Goal: Information Seeking & Learning: Learn about a topic

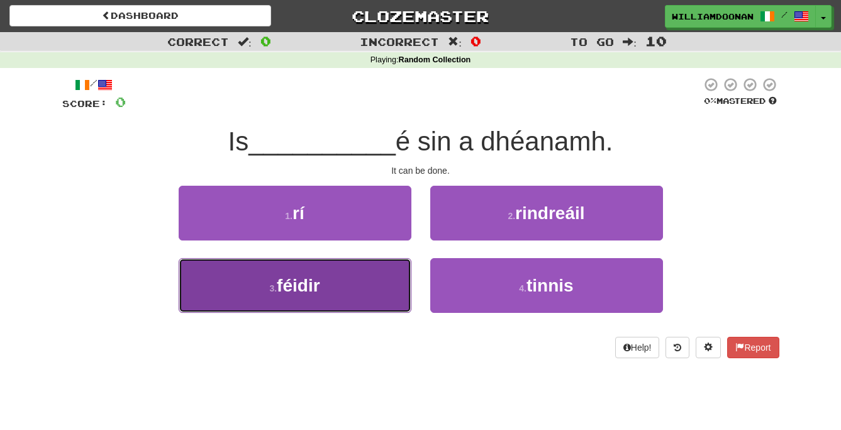
click at [369, 293] on button "3 . féidir" at bounding box center [295, 285] width 233 height 55
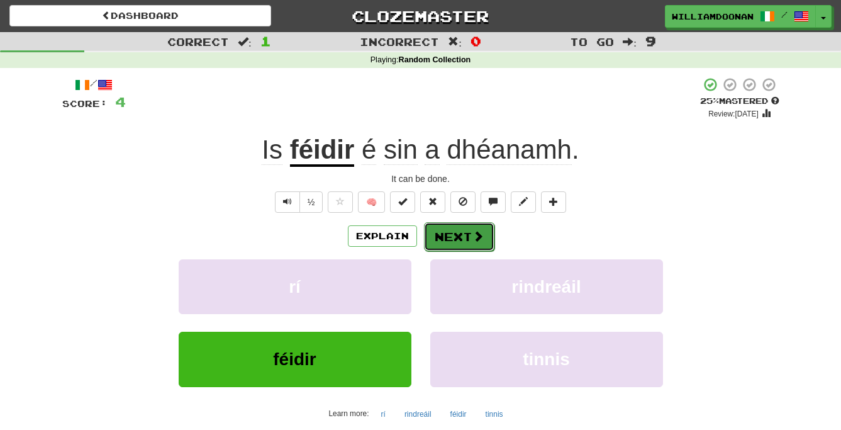
click at [467, 237] on button "Next" at bounding box center [459, 236] width 70 height 29
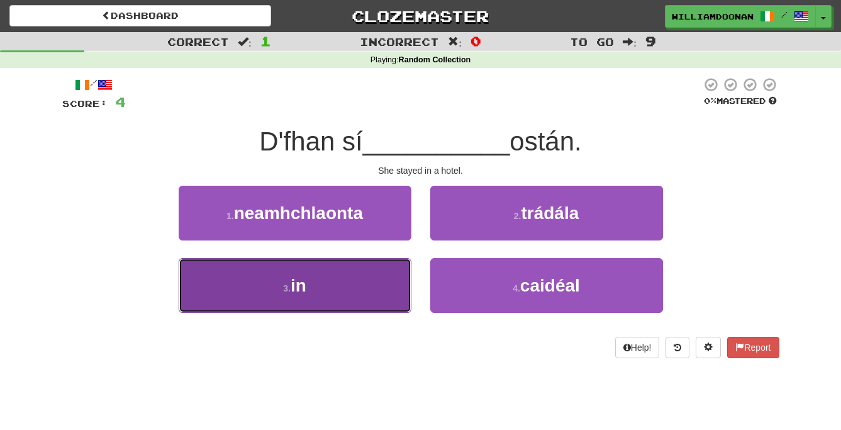
click at [374, 272] on button "3 . in" at bounding box center [295, 285] width 233 height 55
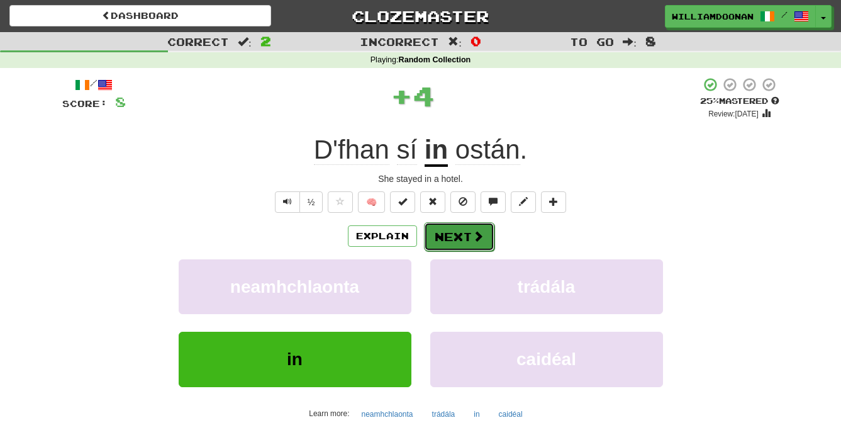
click at [460, 235] on button "Next" at bounding box center [459, 236] width 70 height 29
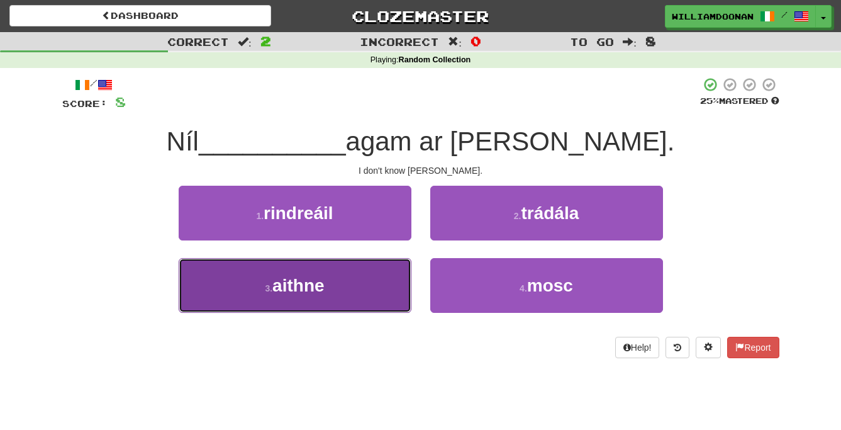
click at [377, 265] on button "3 . aithne" at bounding box center [295, 285] width 233 height 55
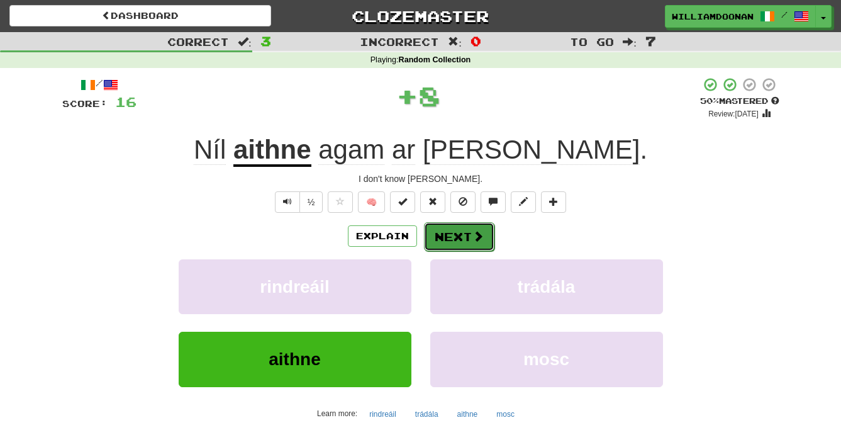
click at [435, 239] on button "Next" at bounding box center [459, 236] width 70 height 29
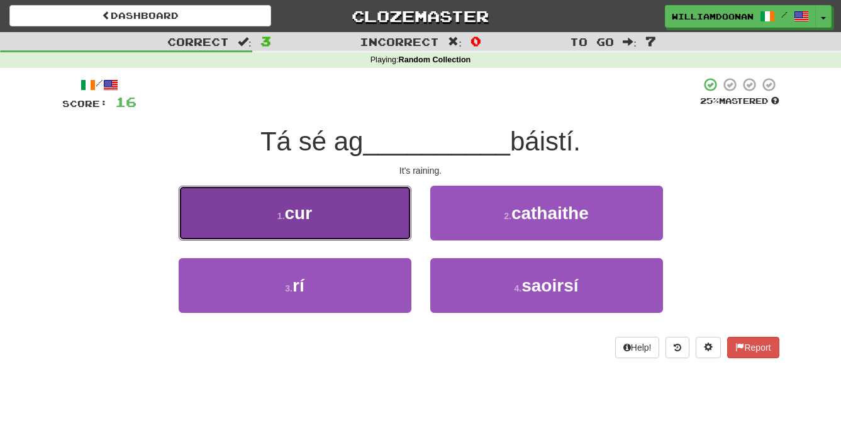
click at [391, 225] on button "1 . cur" at bounding box center [295, 213] width 233 height 55
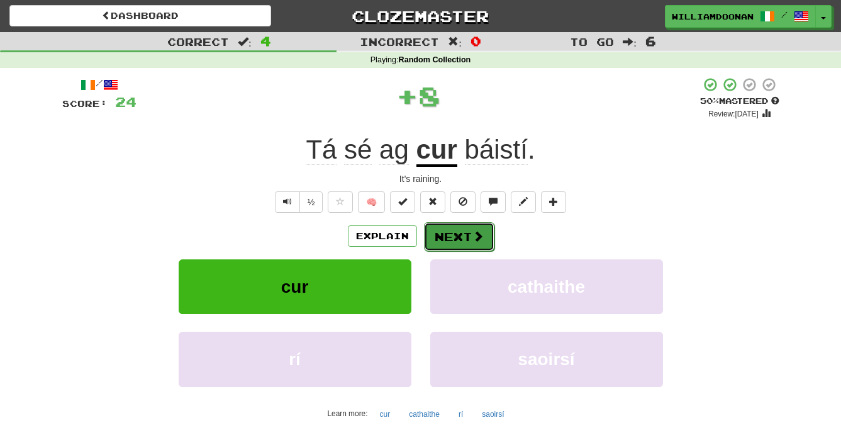
click at [439, 233] on button "Next" at bounding box center [459, 236] width 70 height 29
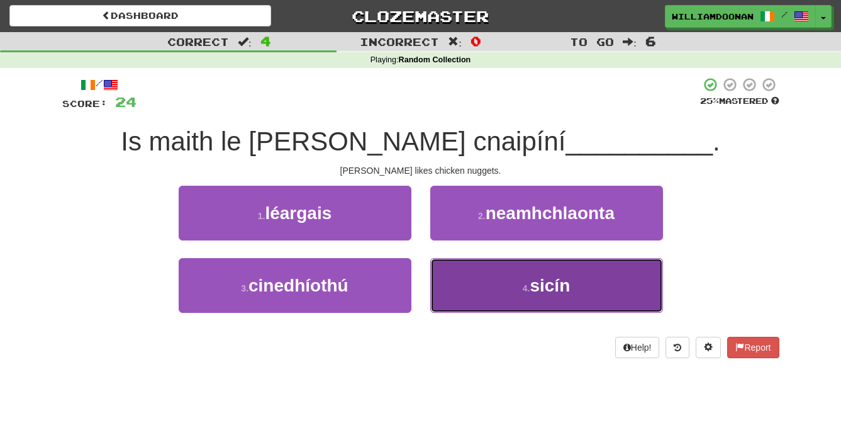
click at [454, 269] on button "4 . sicín" at bounding box center [547, 285] width 233 height 55
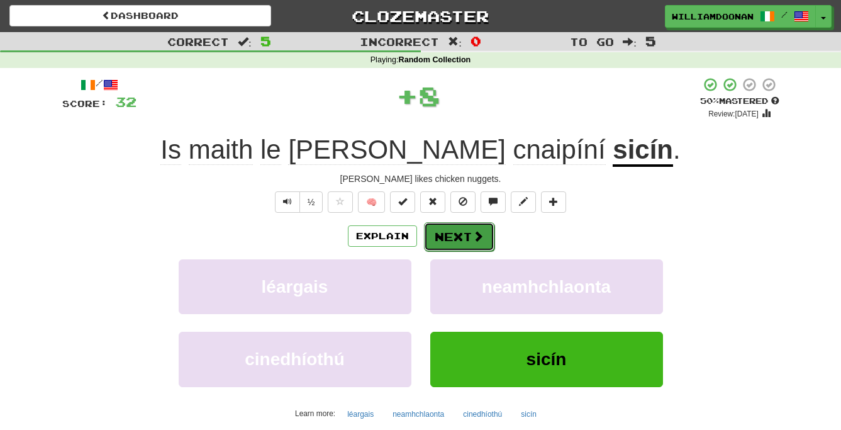
click at [451, 235] on button "Next" at bounding box center [459, 236] width 70 height 29
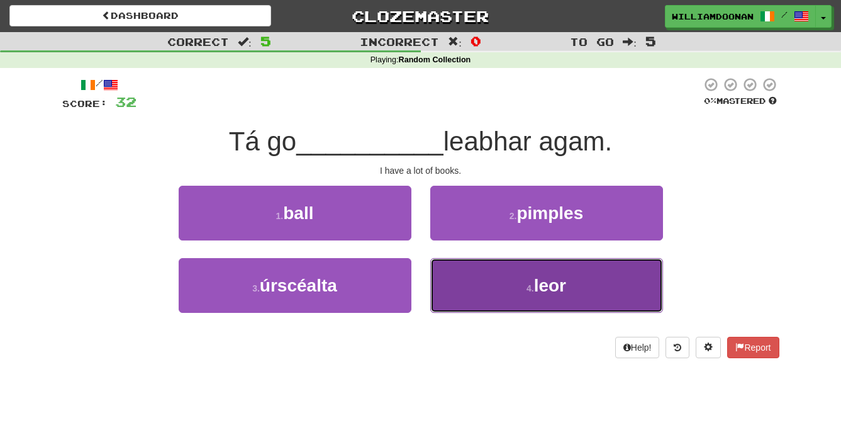
click at [453, 281] on button "4 . leor" at bounding box center [547, 285] width 233 height 55
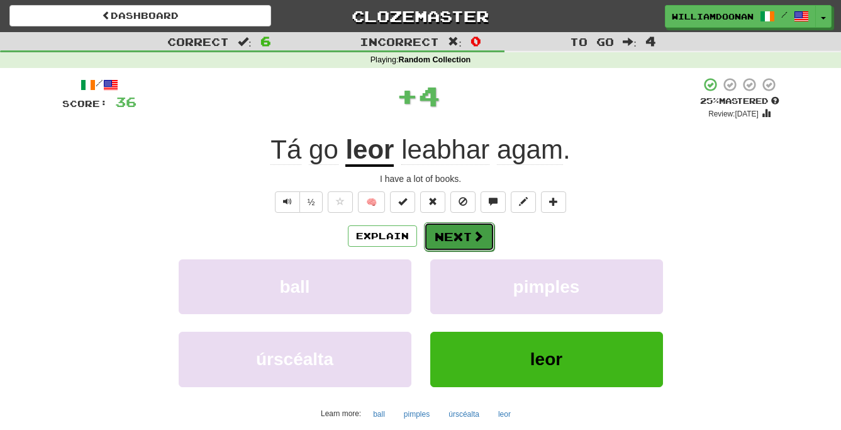
click at [445, 234] on button "Next" at bounding box center [459, 236] width 70 height 29
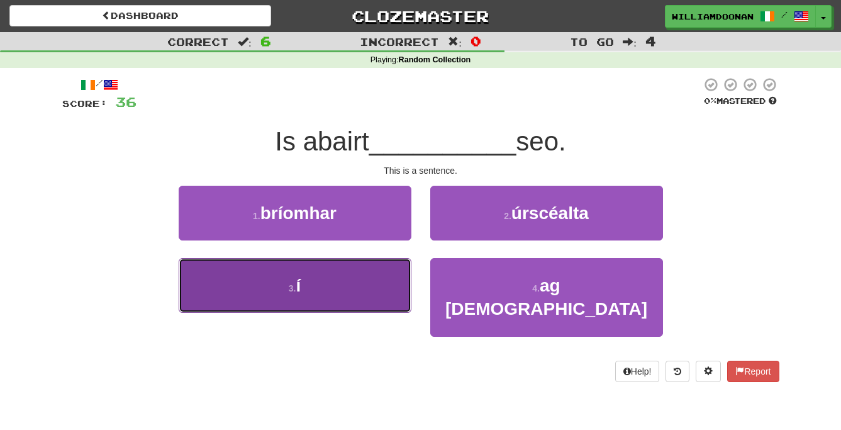
click at [361, 278] on button "3 . í" at bounding box center [295, 285] width 233 height 55
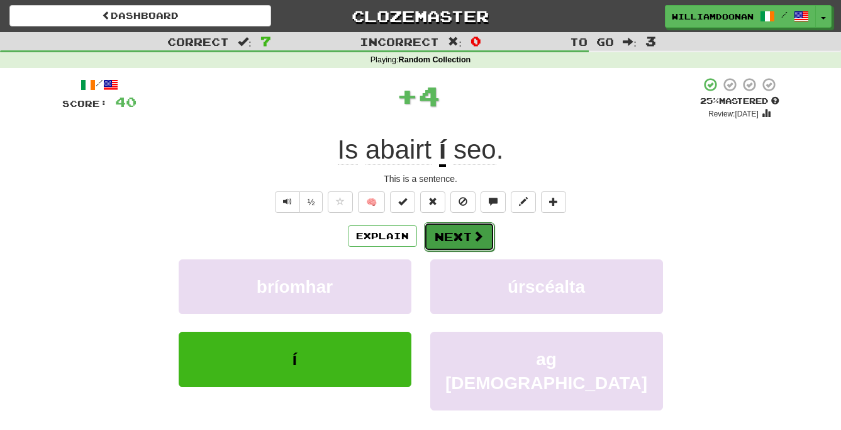
click at [455, 235] on button "Next" at bounding box center [459, 236] width 70 height 29
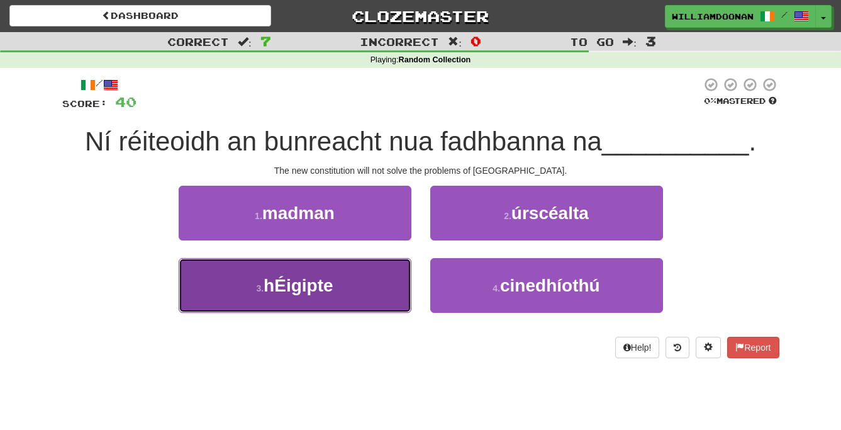
click at [403, 279] on button "3 . hÉigipte" at bounding box center [295, 285] width 233 height 55
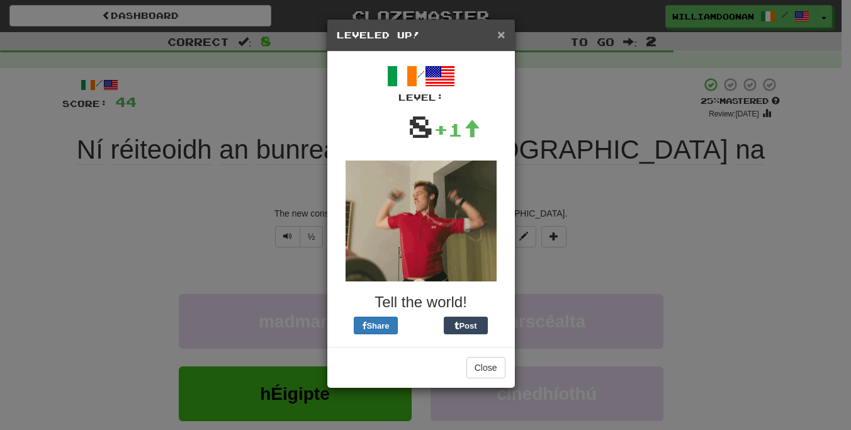
click at [502, 40] on span "×" at bounding box center [501, 34] width 8 height 14
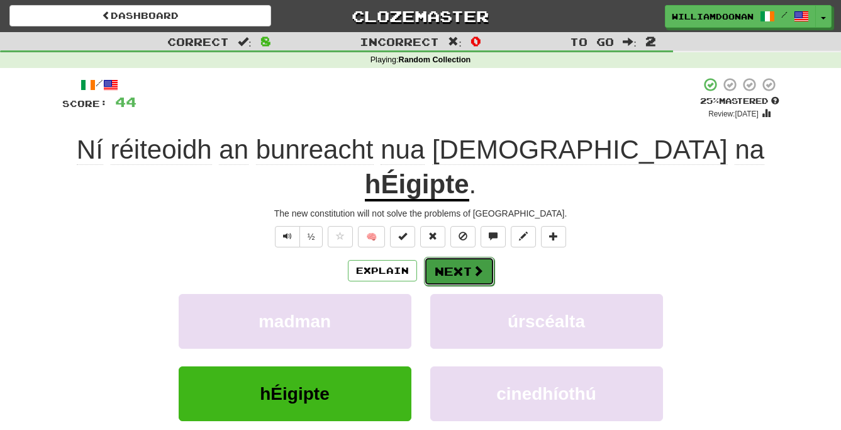
click at [458, 257] on button "Next" at bounding box center [459, 271] width 70 height 29
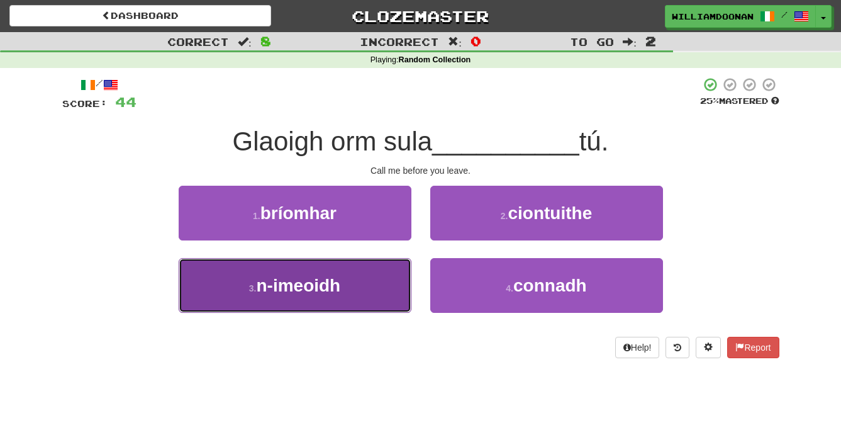
click at [388, 273] on button "3 . n-imeoidh" at bounding box center [295, 285] width 233 height 55
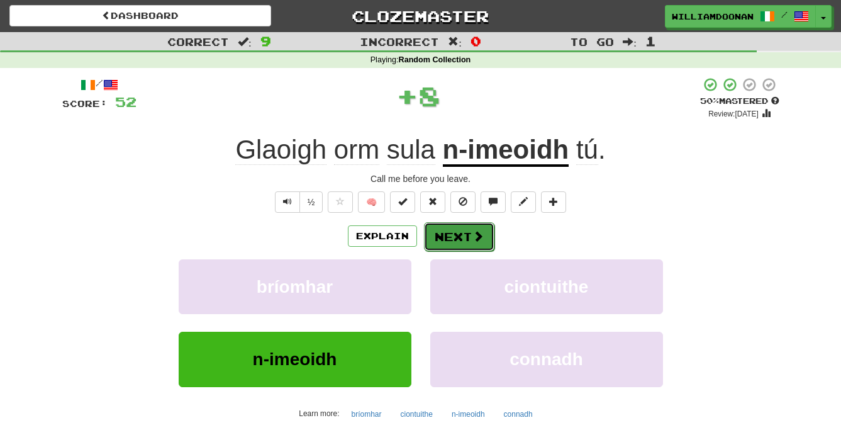
click at [448, 235] on button "Next" at bounding box center [459, 236] width 70 height 29
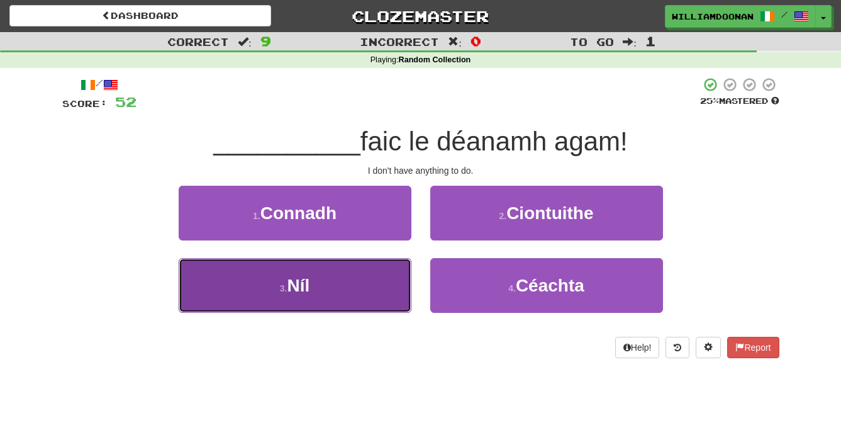
click at [383, 269] on button "3 . Níl" at bounding box center [295, 285] width 233 height 55
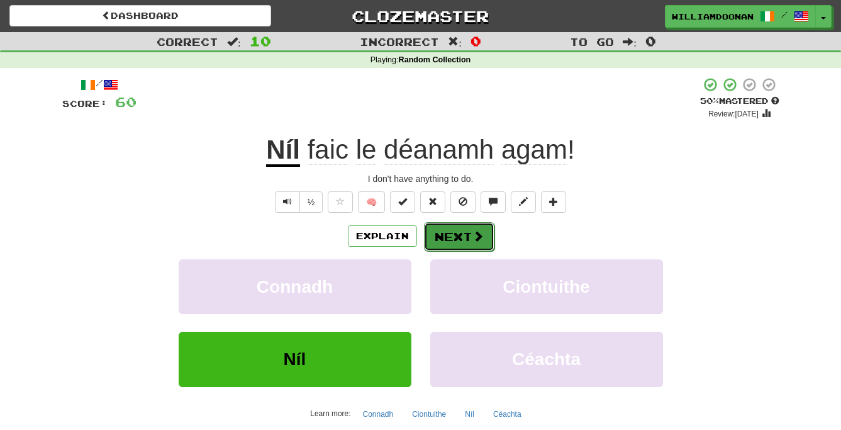
click at [435, 241] on button "Next" at bounding box center [459, 236] width 70 height 29
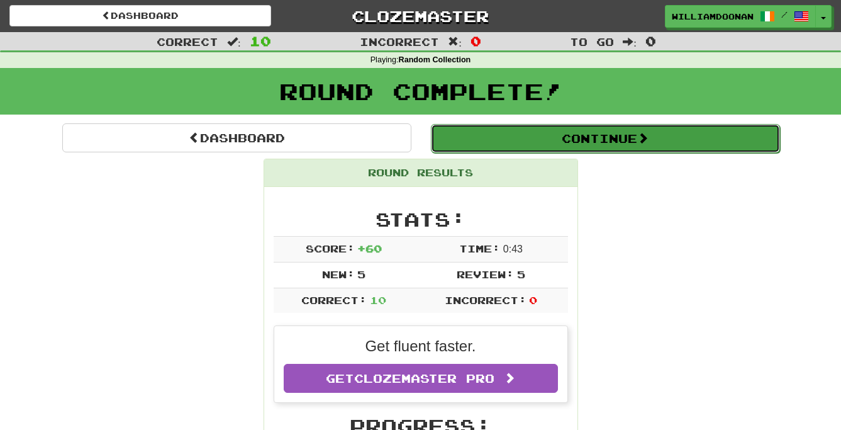
click at [530, 140] on button "Continue" at bounding box center [605, 138] width 349 height 29
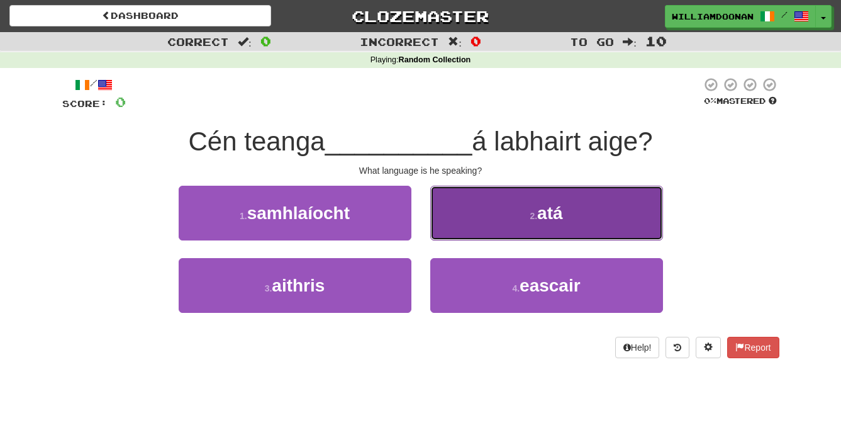
click at [478, 210] on button "2 . atá" at bounding box center [547, 213] width 233 height 55
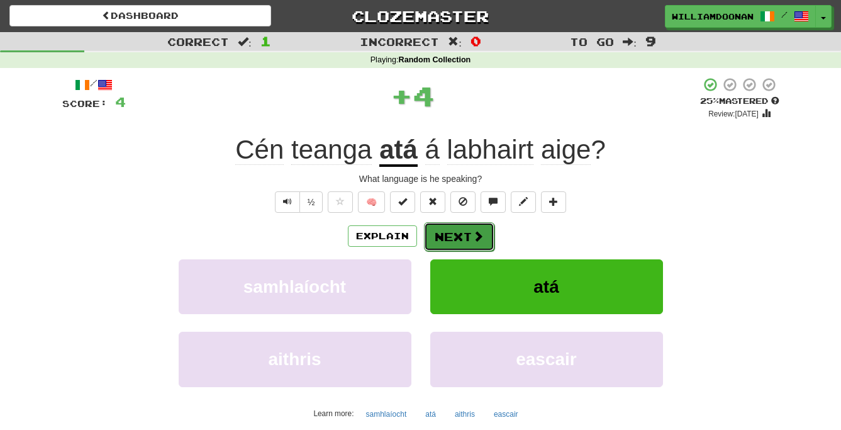
click at [468, 232] on button "Next" at bounding box center [459, 236] width 70 height 29
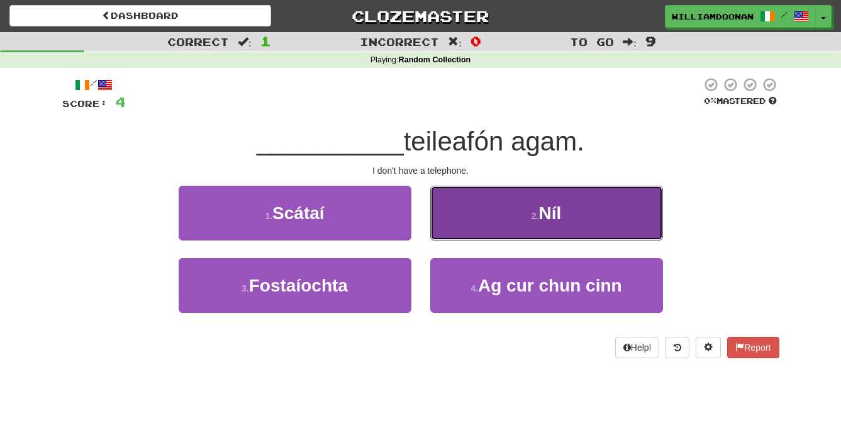
click at [468, 220] on button "2 . Níl" at bounding box center [547, 213] width 233 height 55
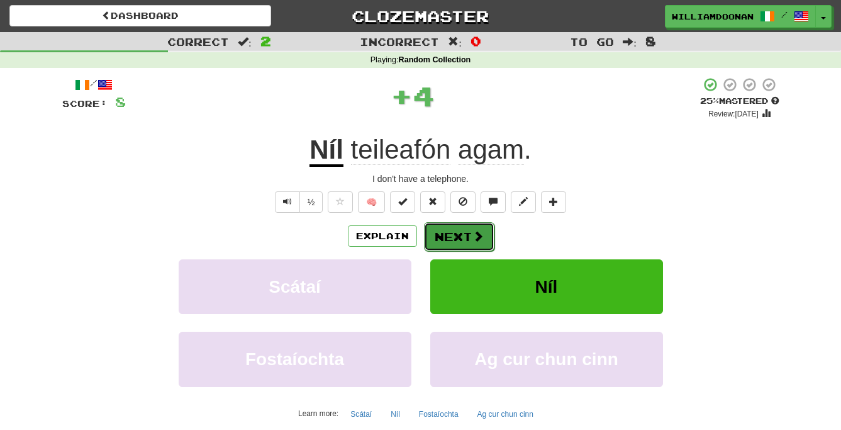
click at [467, 235] on button "Next" at bounding box center [459, 236] width 70 height 29
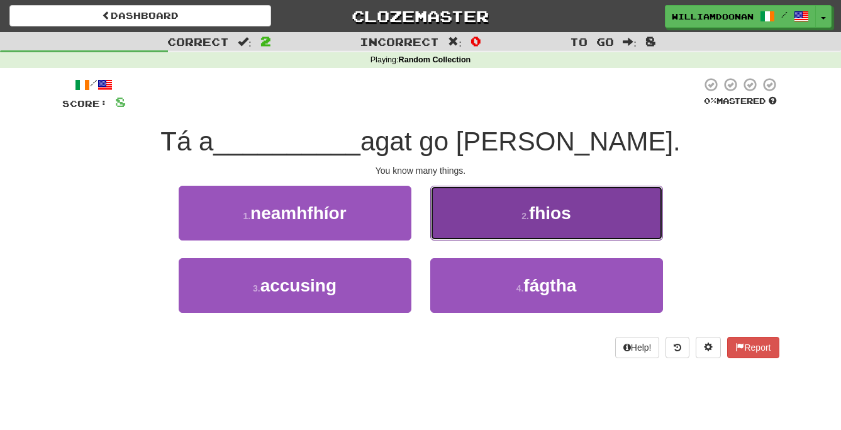
click at [467, 223] on button "2 . fhios" at bounding box center [547, 213] width 233 height 55
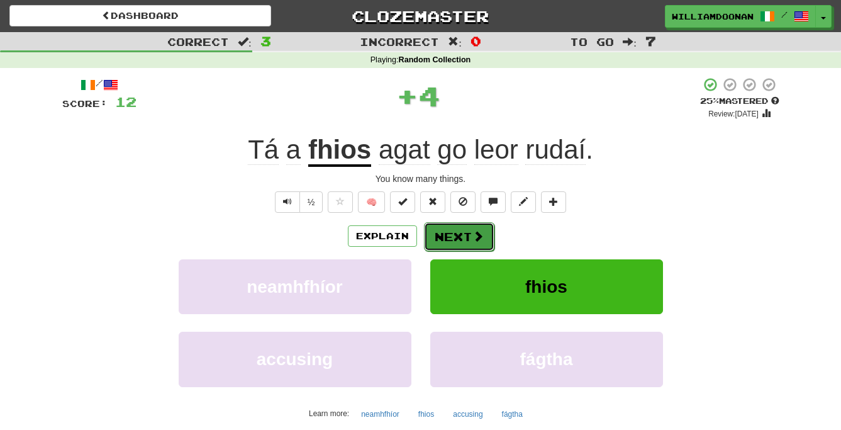
click at [466, 230] on button "Next" at bounding box center [459, 236] width 70 height 29
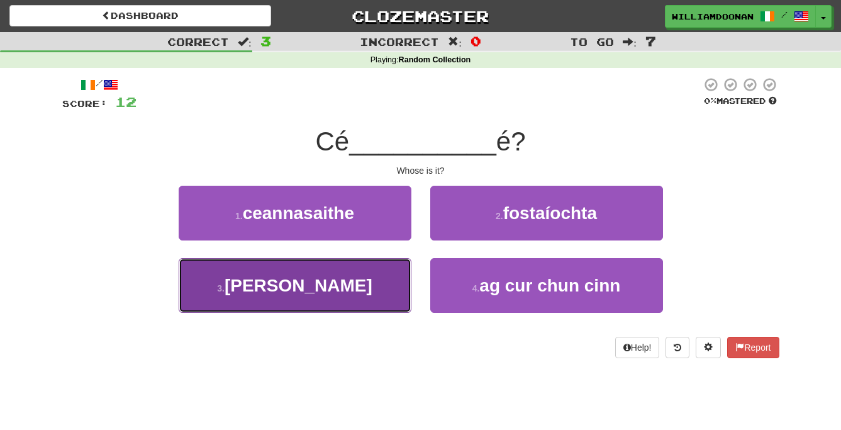
click at [373, 271] on button "3 . leis" at bounding box center [295, 285] width 233 height 55
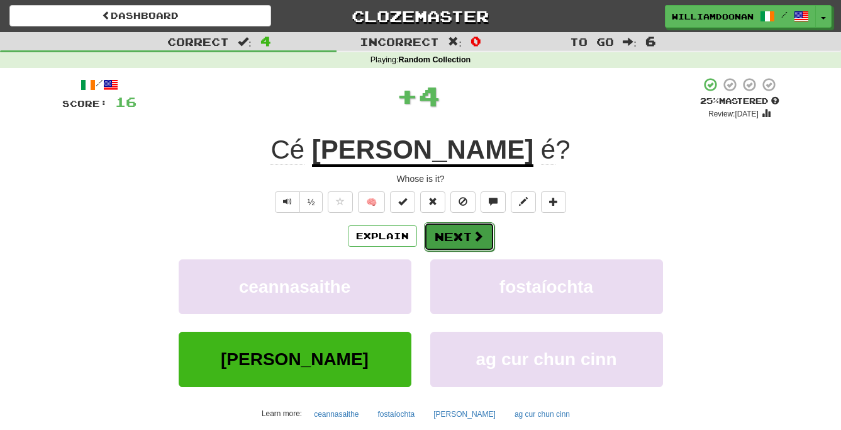
click at [443, 239] on button "Next" at bounding box center [459, 236] width 70 height 29
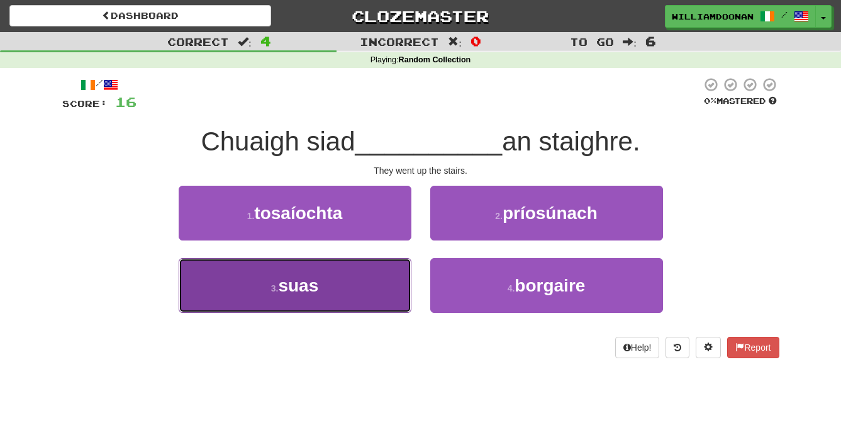
click at [383, 276] on button "3 . suas" at bounding box center [295, 285] width 233 height 55
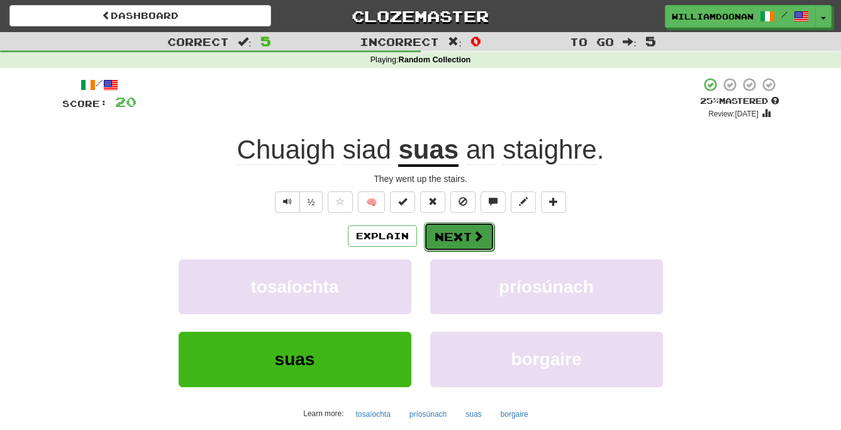
click at [459, 235] on button "Next" at bounding box center [459, 236] width 70 height 29
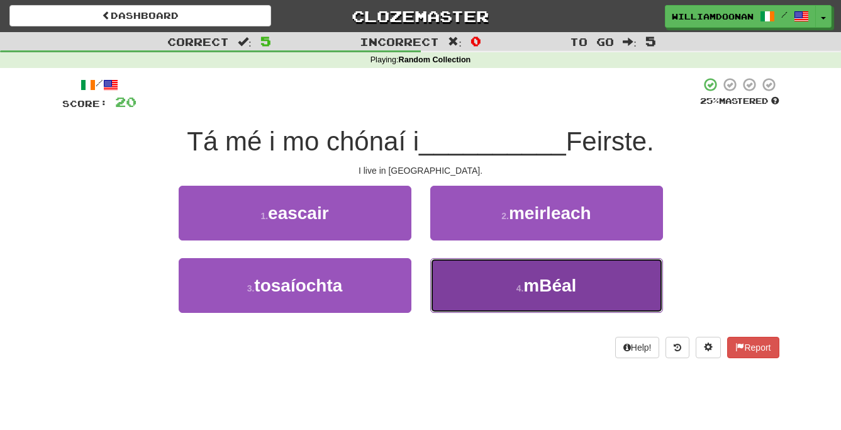
click at [475, 268] on button "4 . mBéal" at bounding box center [547, 285] width 233 height 55
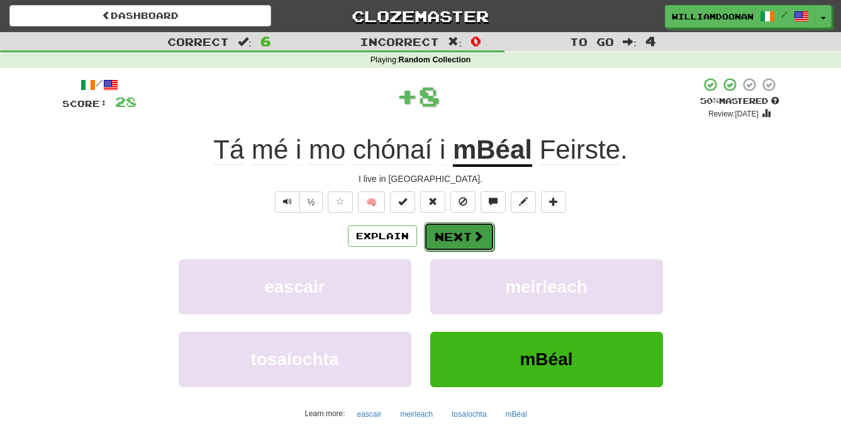
click at [463, 235] on button "Next" at bounding box center [459, 236] width 70 height 29
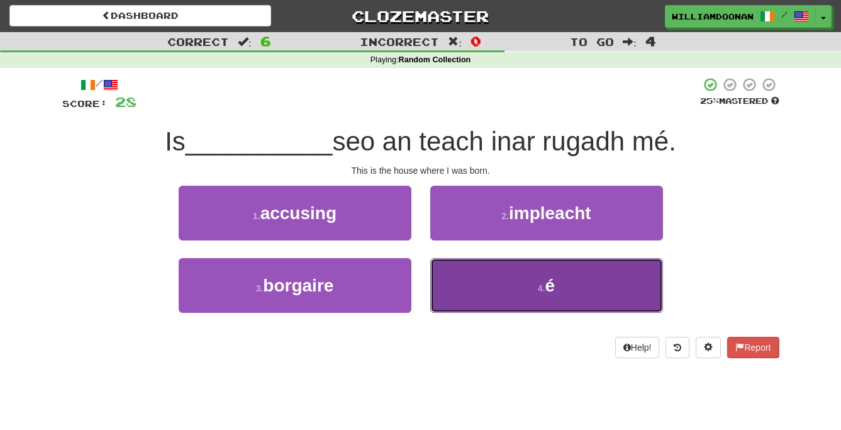
click at [466, 276] on button "4 . é" at bounding box center [547, 285] width 233 height 55
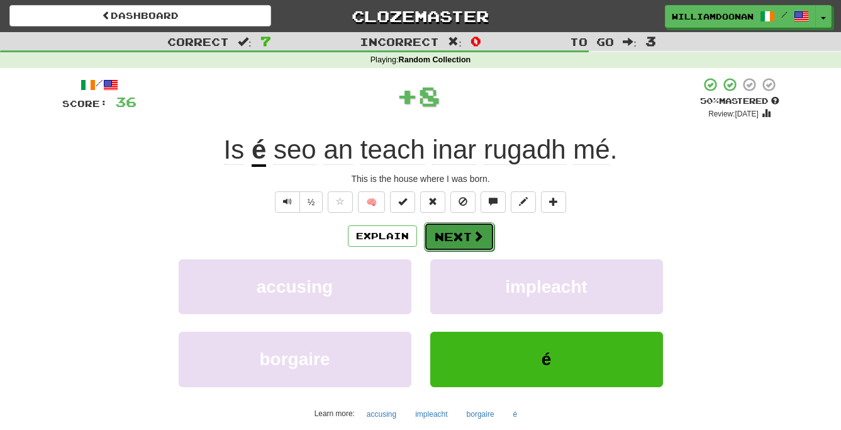
click at [464, 235] on button "Next" at bounding box center [459, 236] width 70 height 29
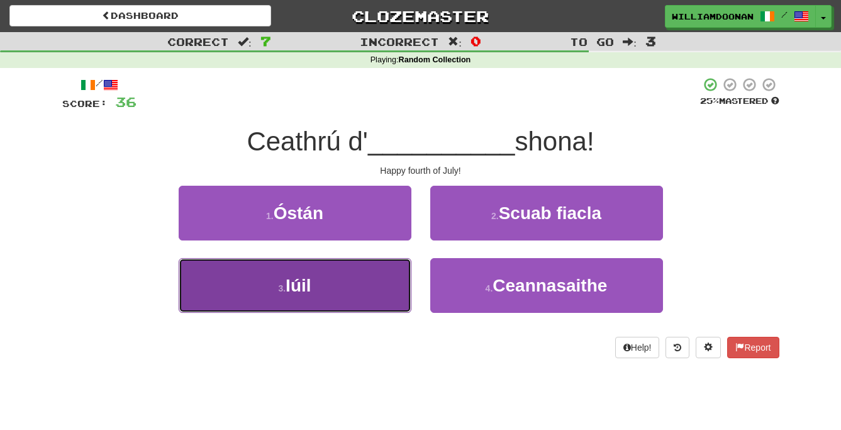
click at [385, 274] on button "3 . Iúil" at bounding box center [295, 285] width 233 height 55
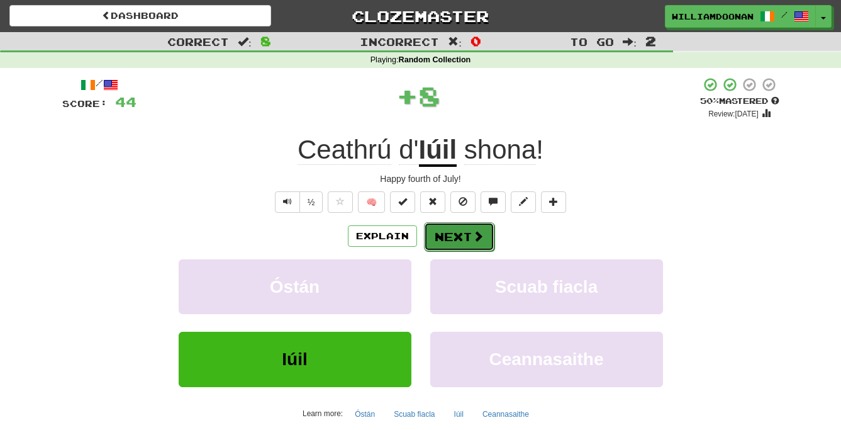
click at [449, 233] on button "Next" at bounding box center [459, 236] width 70 height 29
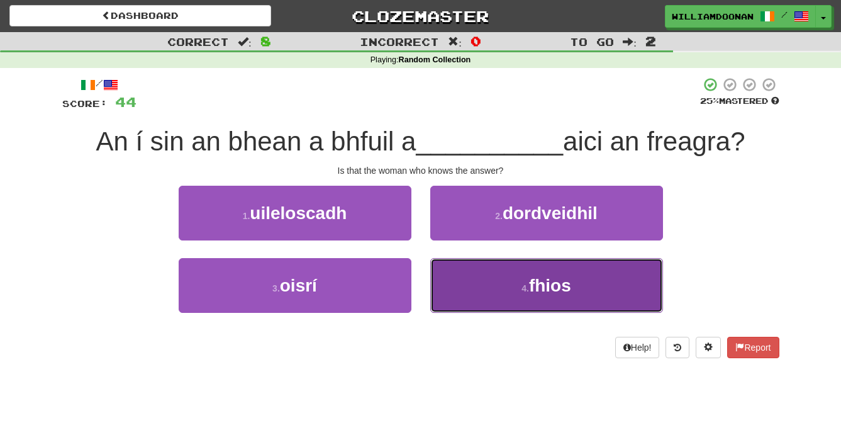
click at [469, 270] on button "4 . fhios" at bounding box center [547, 285] width 233 height 55
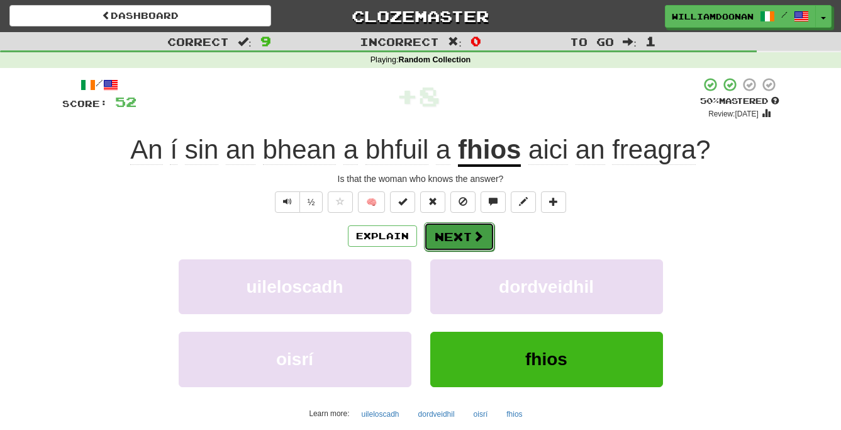
click at [467, 243] on button "Next" at bounding box center [459, 236] width 70 height 29
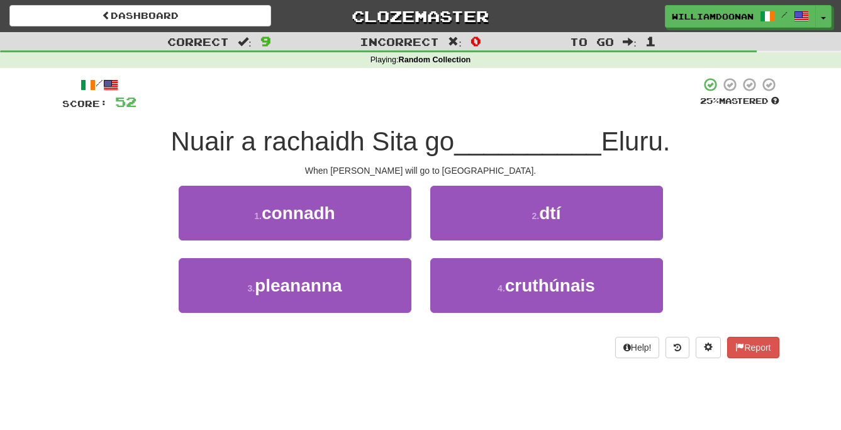
click at [467, 243] on div "2 . dtí" at bounding box center [547, 222] width 252 height 72
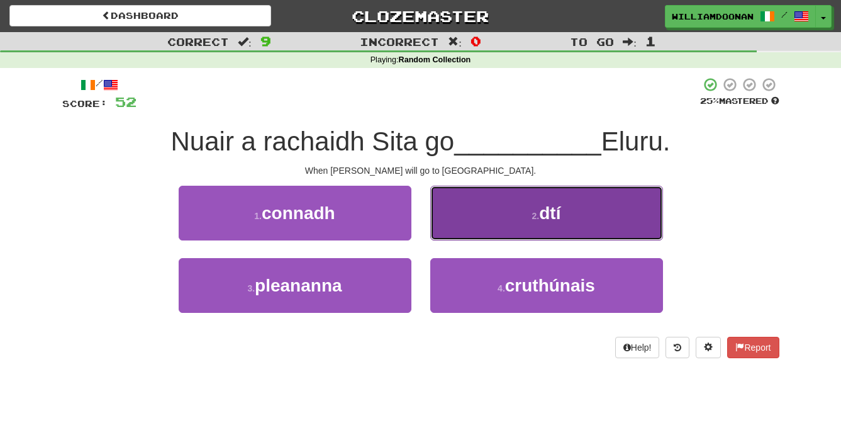
click at [467, 222] on button "2 . dtí" at bounding box center [547, 213] width 233 height 55
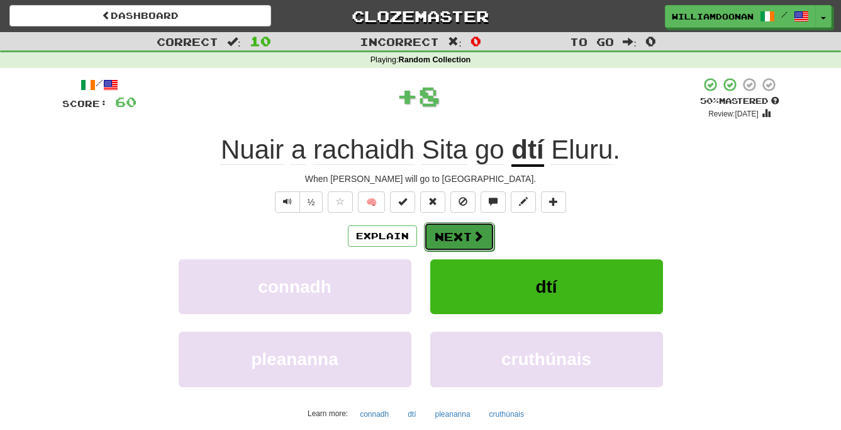
click at [465, 238] on button "Next" at bounding box center [459, 236] width 70 height 29
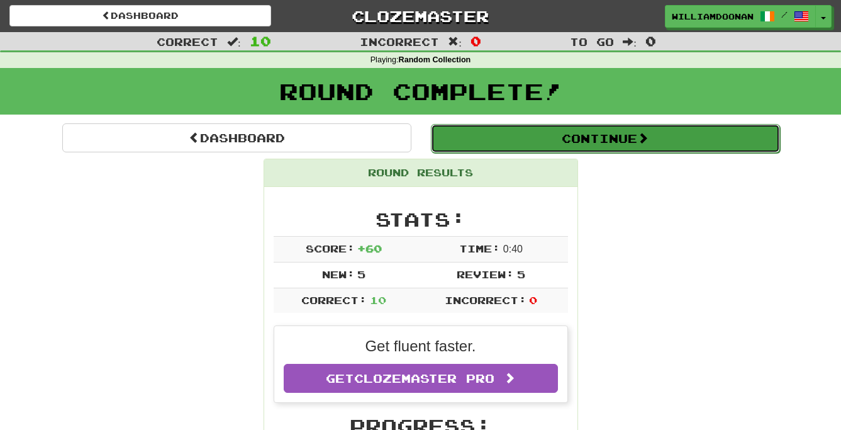
click at [490, 139] on button "Continue" at bounding box center [605, 138] width 349 height 29
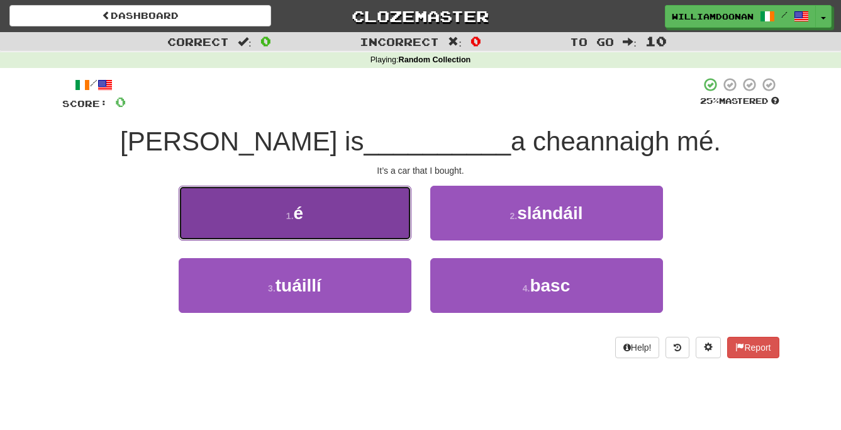
click at [355, 206] on button "1 . é" at bounding box center [295, 213] width 233 height 55
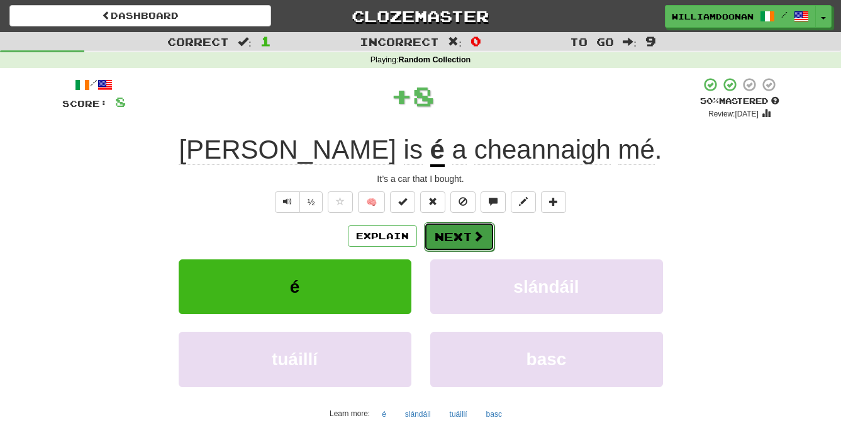
click at [439, 233] on button "Next" at bounding box center [459, 236] width 70 height 29
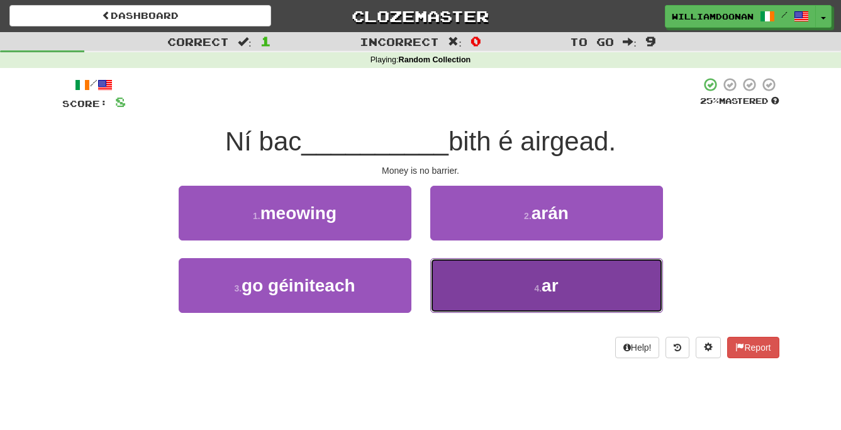
click at [459, 269] on button "4 . ar" at bounding box center [547, 285] width 233 height 55
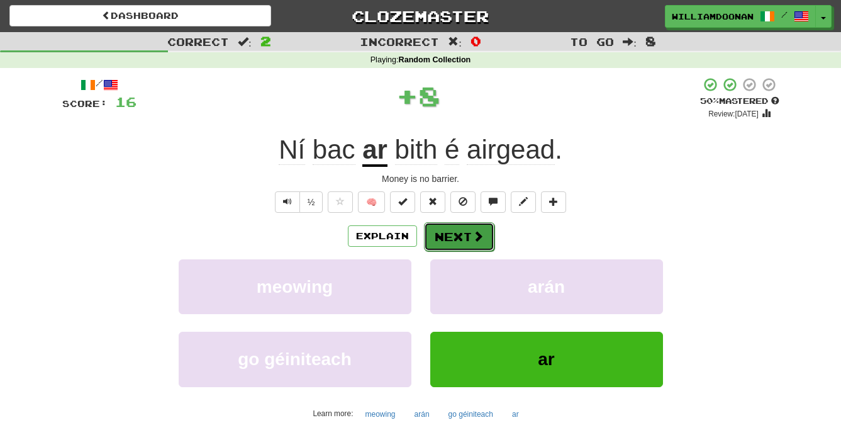
click at [444, 234] on button "Next" at bounding box center [459, 236] width 70 height 29
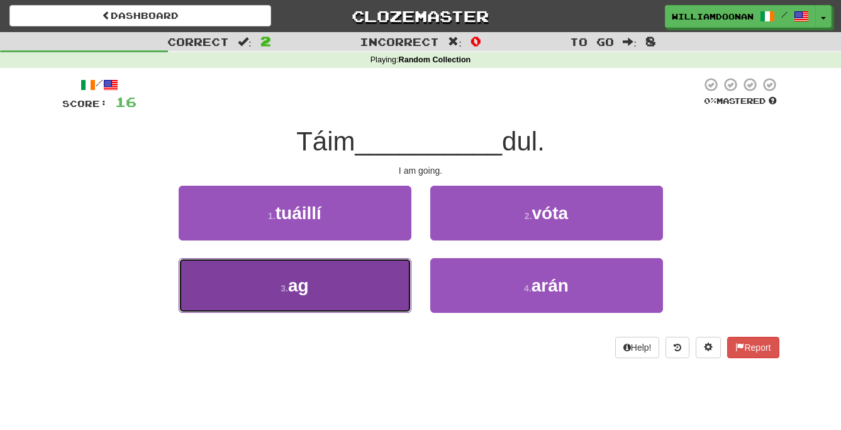
click at [386, 276] on button "3 . ag" at bounding box center [295, 285] width 233 height 55
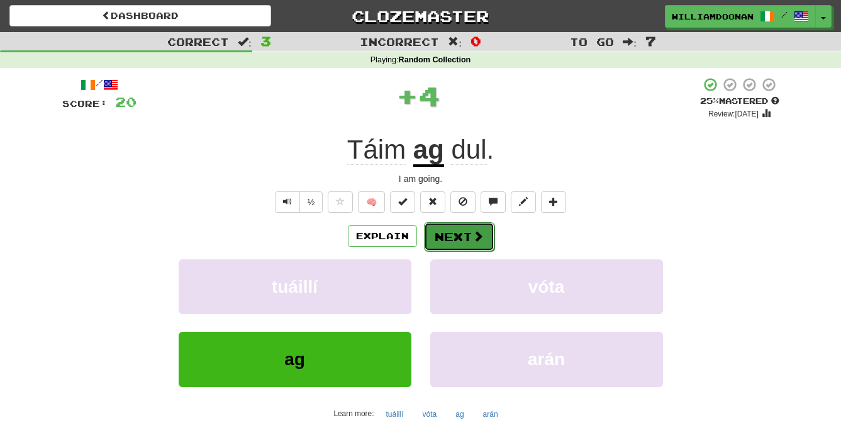
click at [445, 236] on button "Next" at bounding box center [459, 236] width 70 height 29
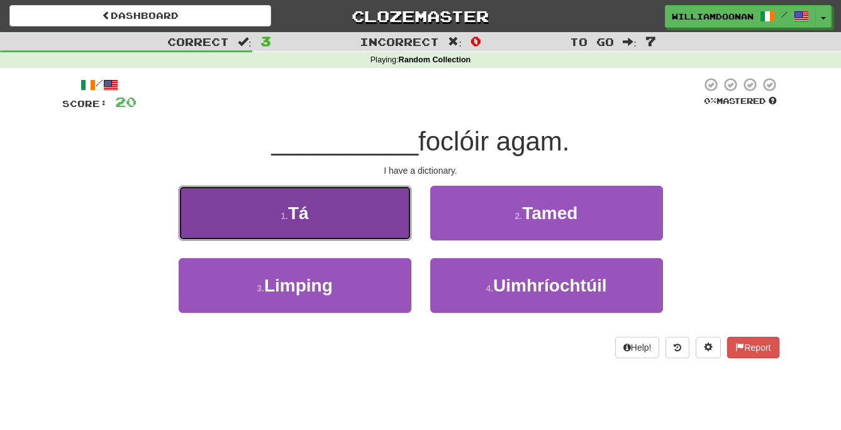
click at [377, 225] on button "1 . Tá" at bounding box center [295, 213] width 233 height 55
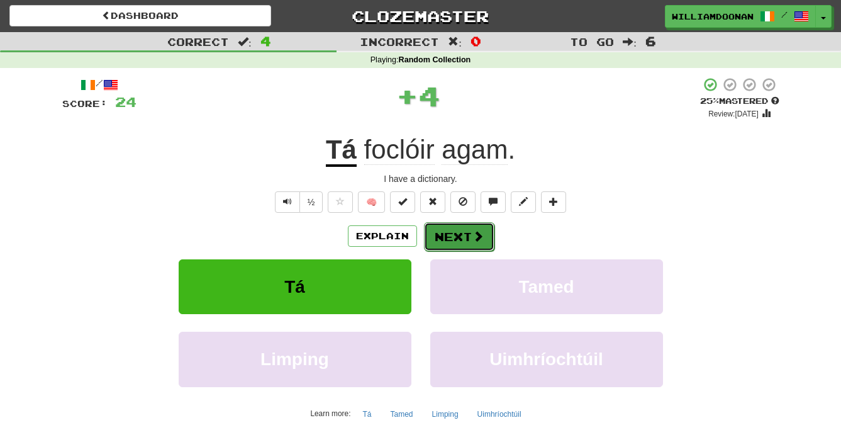
click at [446, 232] on button "Next" at bounding box center [459, 236] width 70 height 29
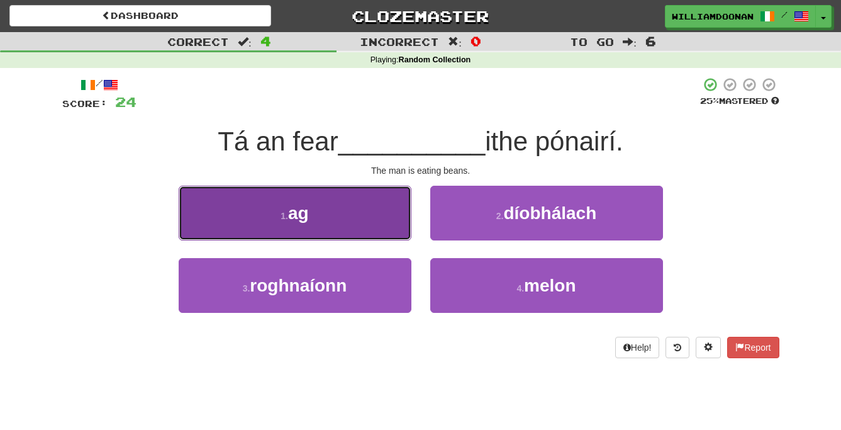
click at [393, 231] on button "1 . ag" at bounding box center [295, 213] width 233 height 55
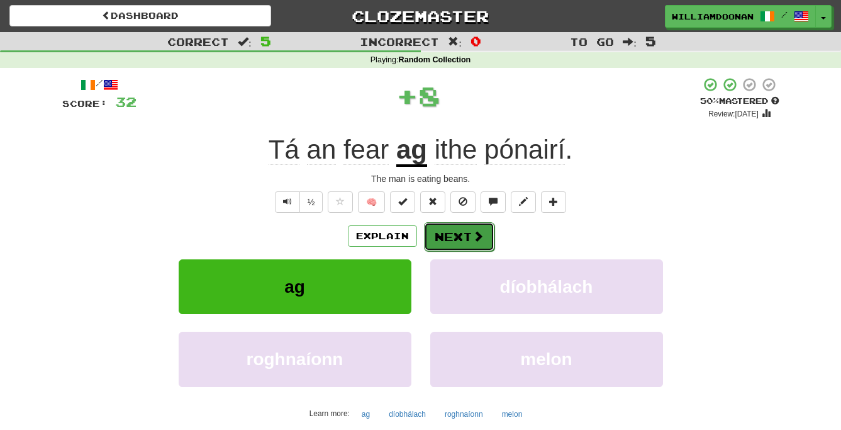
click at [455, 234] on button "Next" at bounding box center [459, 236] width 70 height 29
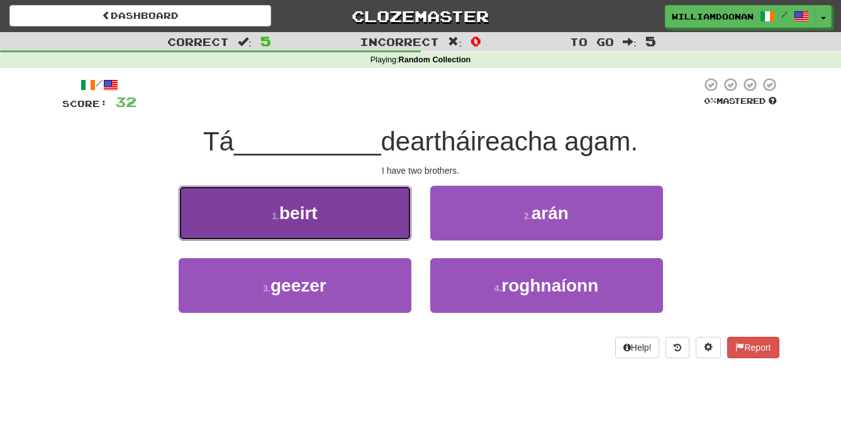
click at [371, 225] on button "1 . beirt" at bounding box center [295, 213] width 233 height 55
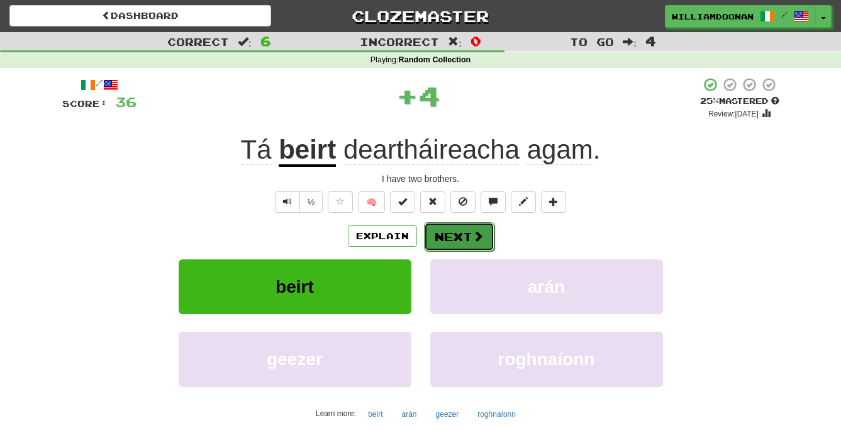
click at [436, 240] on button "Next" at bounding box center [459, 236] width 70 height 29
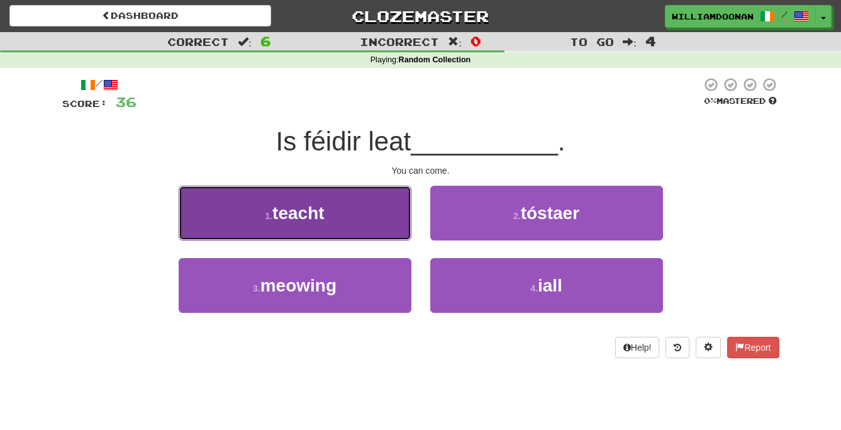
click at [399, 228] on button "1 . teacht" at bounding box center [295, 213] width 233 height 55
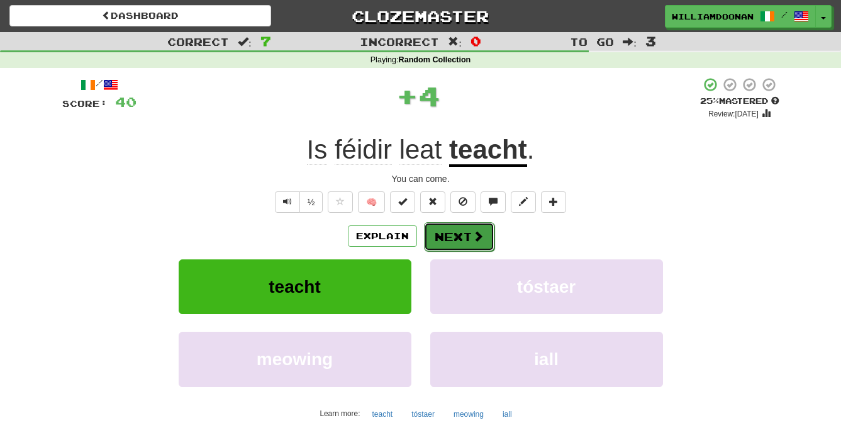
click at [442, 232] on button "Next" at bounding box center [459, 236] width 70 height 29
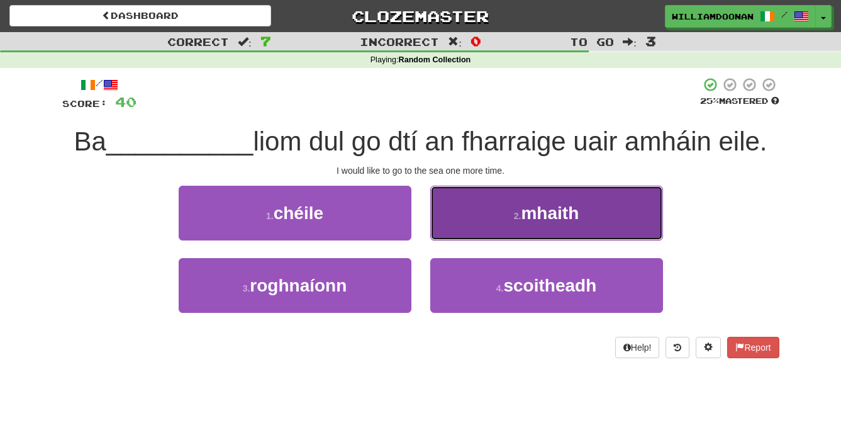
click at [463, 231] on button "2 . mhaith" at bounding box center [547, 213] width 233 height 55
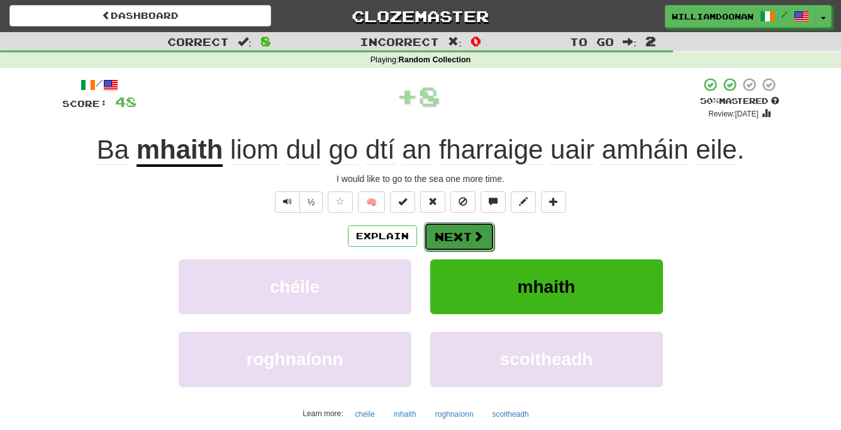
click at [459, 234] on button "Next" at bounding box center [459, 236] width 70 height 29
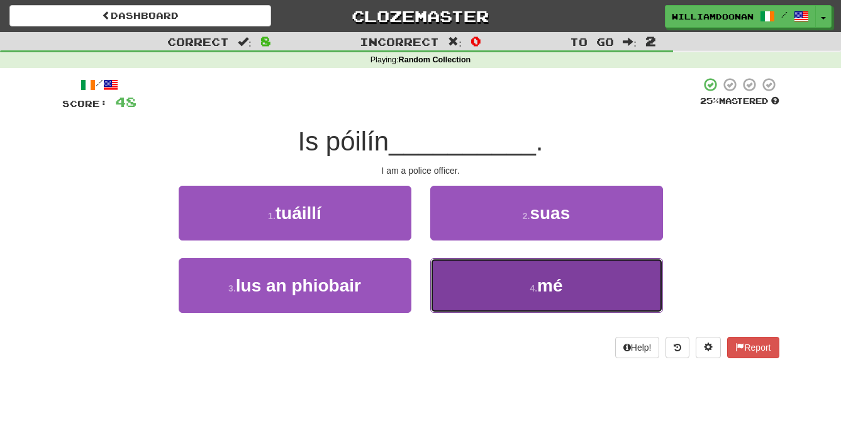
click at [463, 267] on button "4 . mé" at bounding box center [547, 285] width 233 height 55
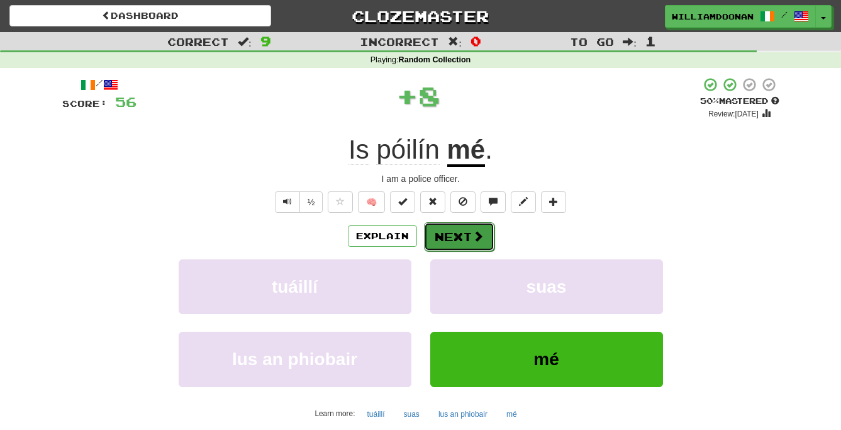
click at [457, 234] on button "Next" at bounding box center [459, 236] width 70 height 29
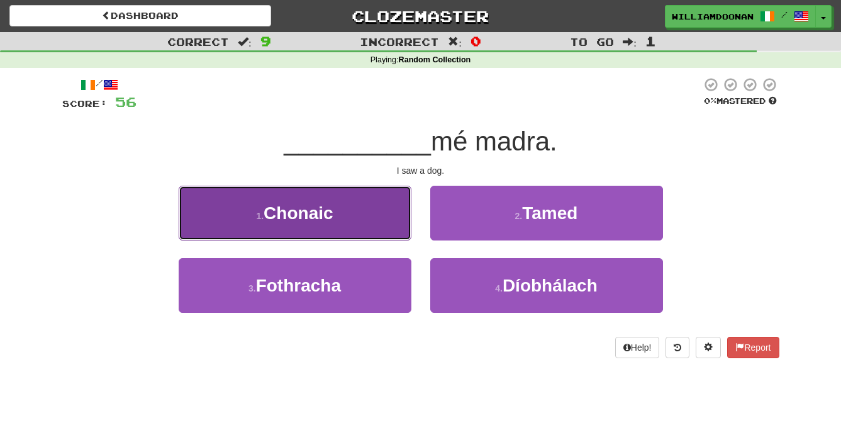
click at [380, 220] on button "1 . Chonaic" at bounding box center [295, 213] width 233 height 55
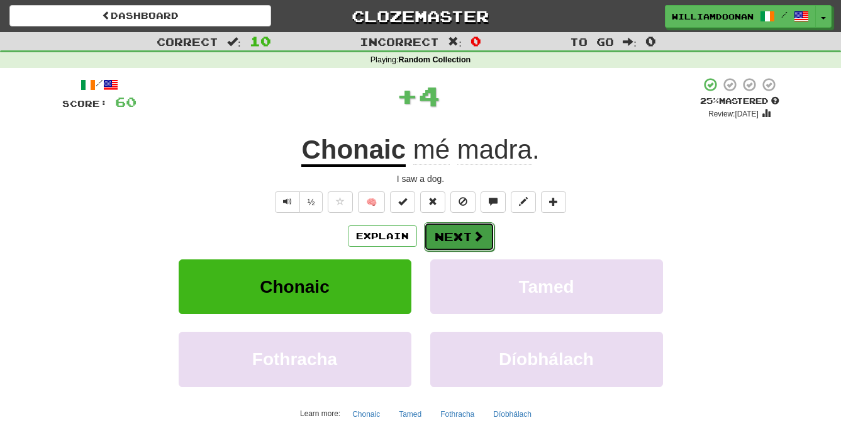
click at [439, 235] on button "Next" at bounding box center [459, 236] width 70 height 29
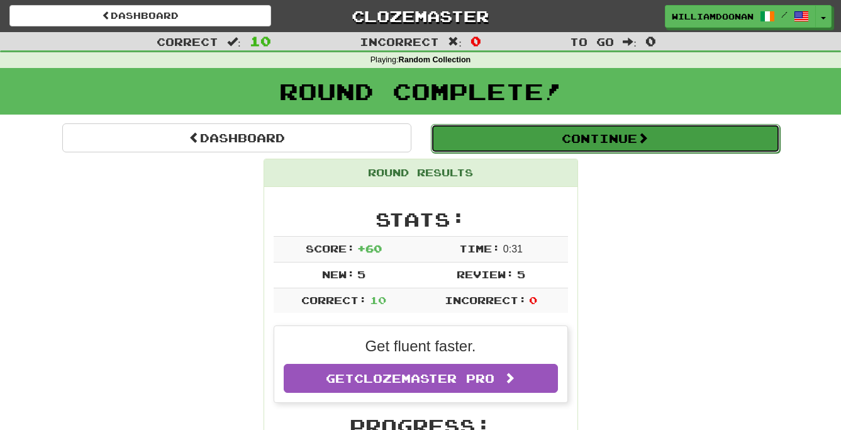
click at [490, 141] on button "Continue" at bounding box center [605, 138] width 349 height 29
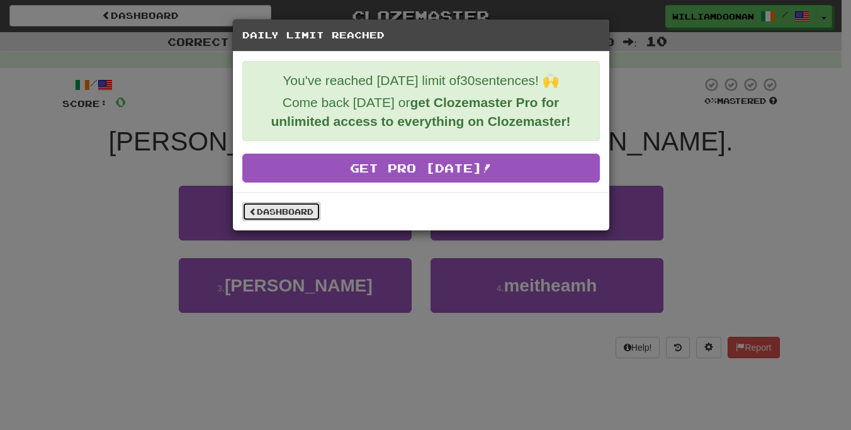
click at [305, 208] on link "Dashboard" at bounding box center [281, 211] width 78 height 19
